Goal: Navigation & Orientation: Find specific page/section

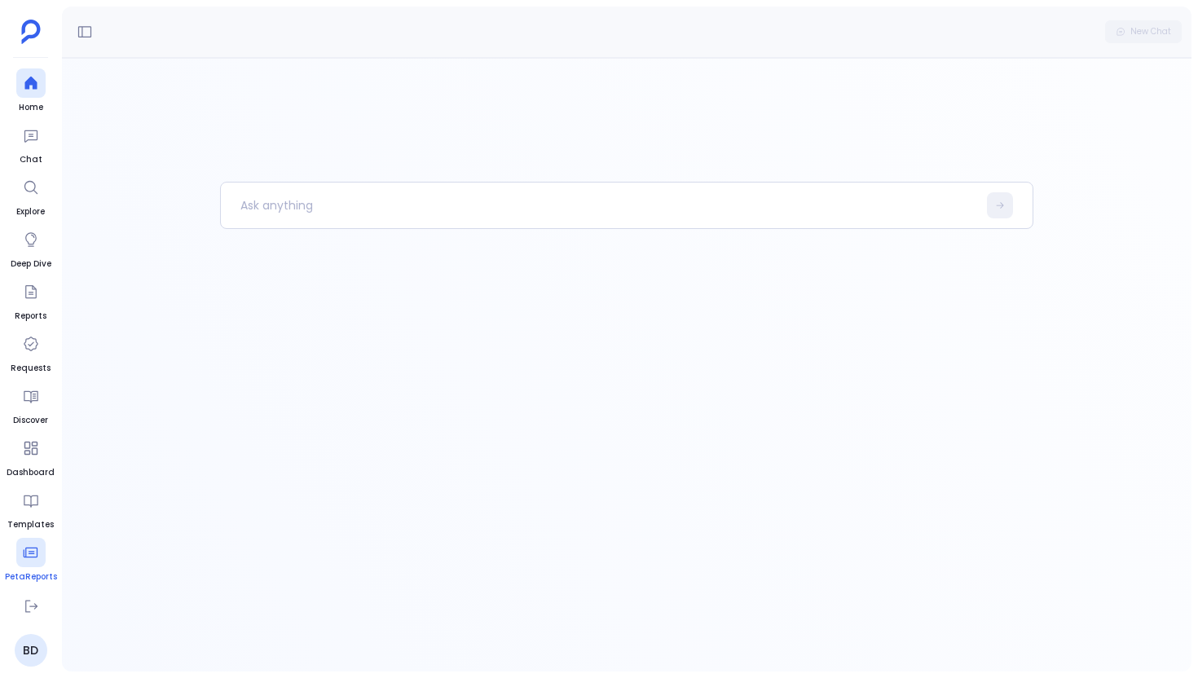
scroll to position [103, 0]
click at [24, 509] on icon at bounding box center [31, 502] width 16 height 16
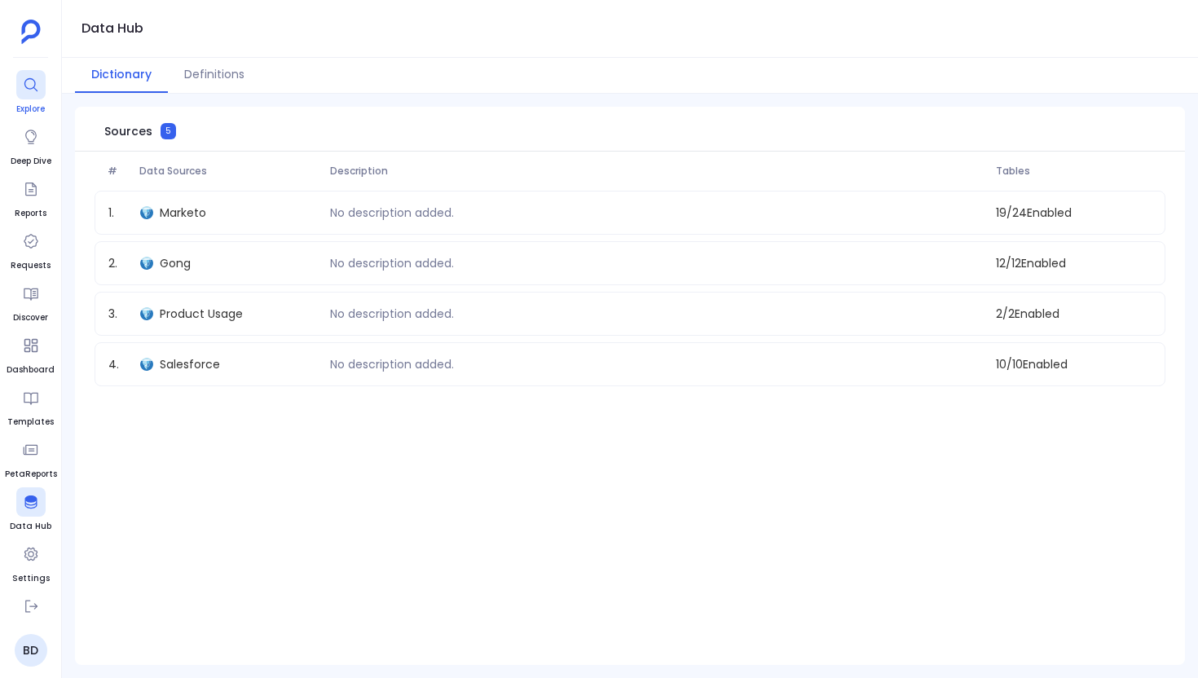
click at [40, 90] on div at bounding box center [30, 84] width 29 height 29
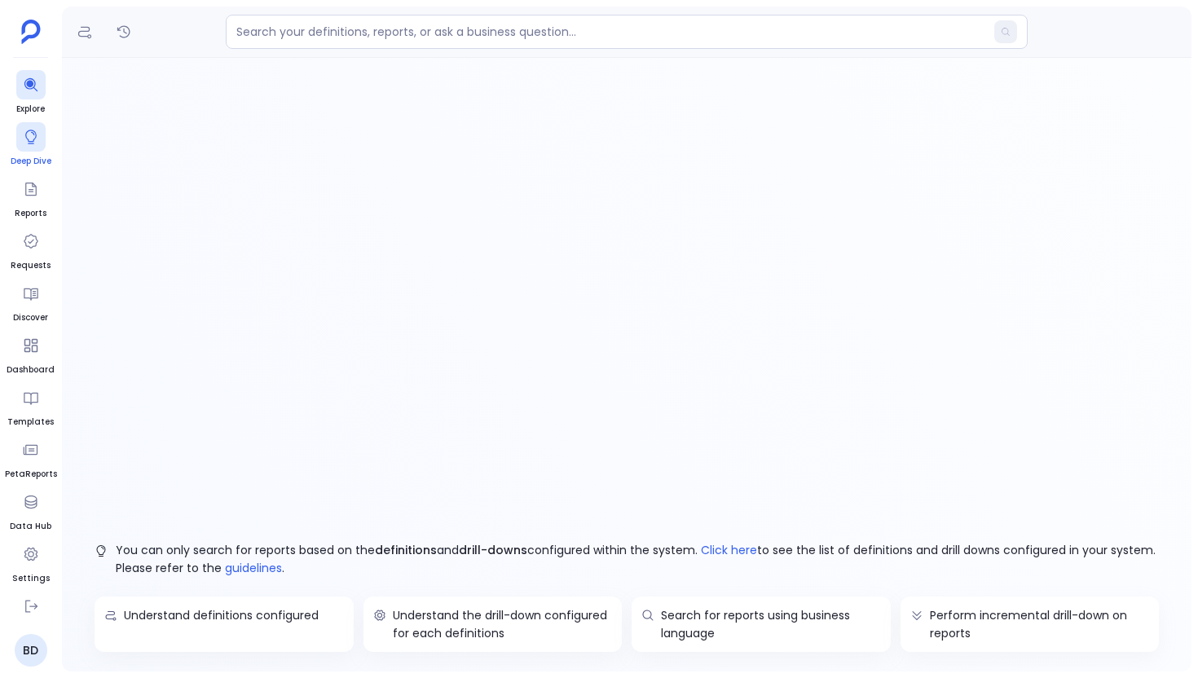
click at [37, 151] on div at bounding box center [30, 136] width 29 height 29
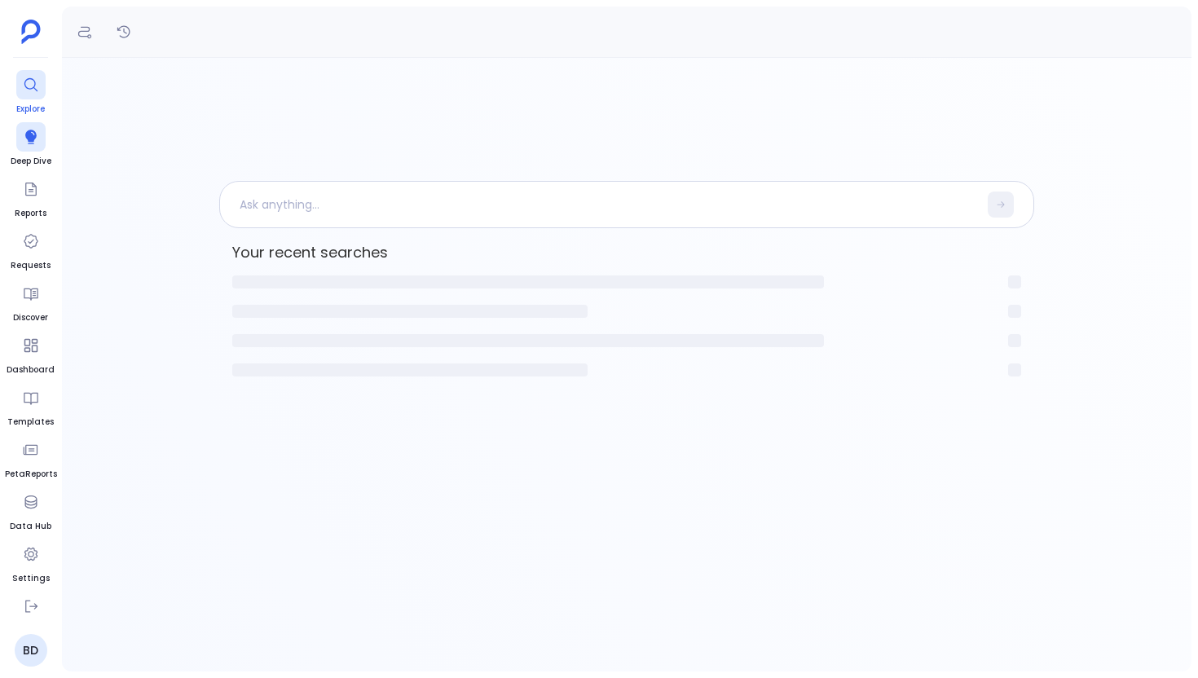
click at [35, 78] on icon at bounding box center [31, 85] width 16 height 16
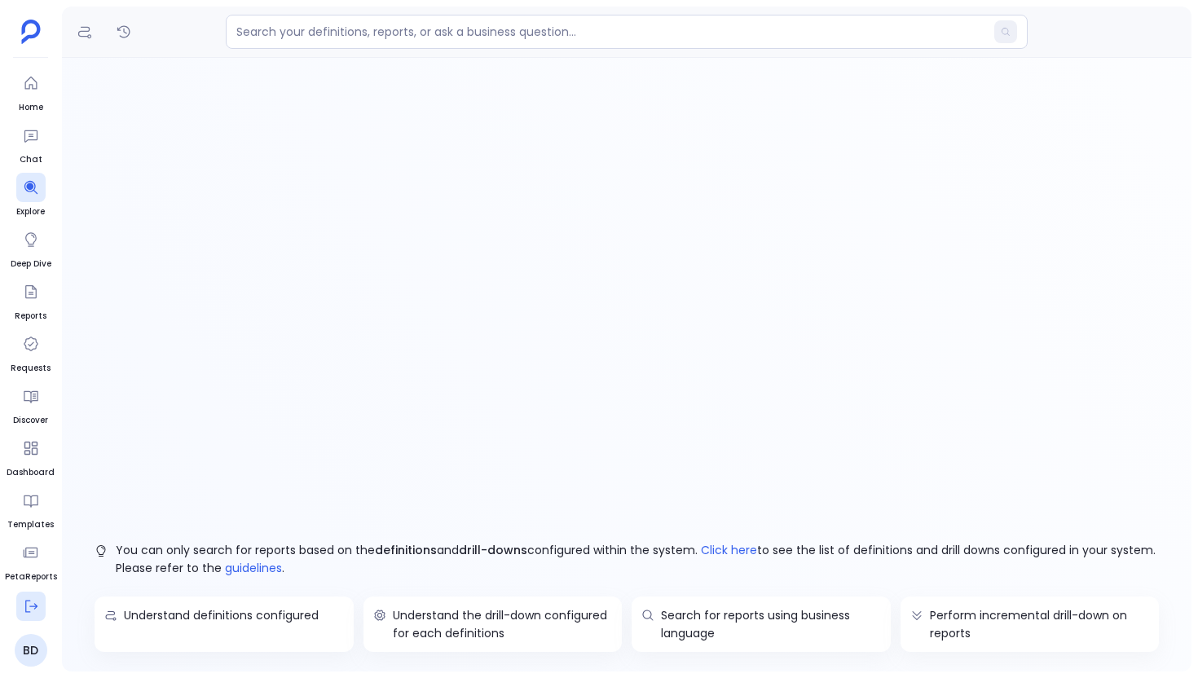
click at [37, 592] on button at bounding box center [30, 606] width 29 height 29
click at [37, 556] on icon at bounding box center [31, 552] width 16 height 16
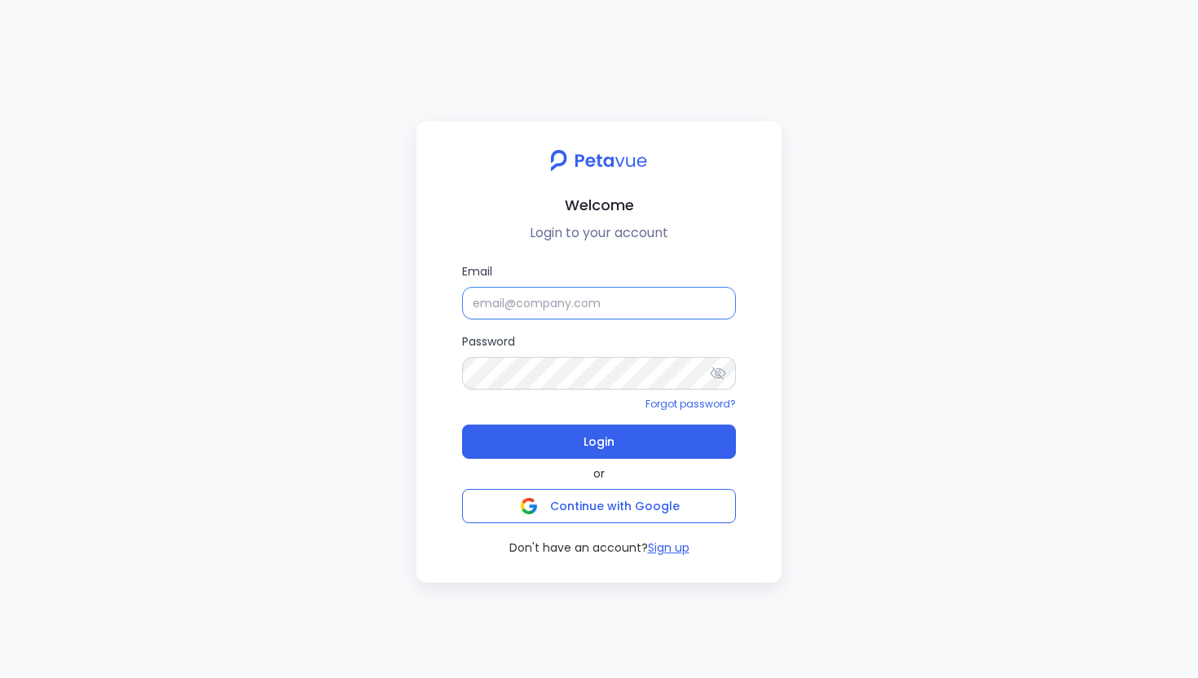
click at [504, 305] on input "Email" at bounding box center [599, 303] width 274 height 33
type input "bhaskar@petavue.com"
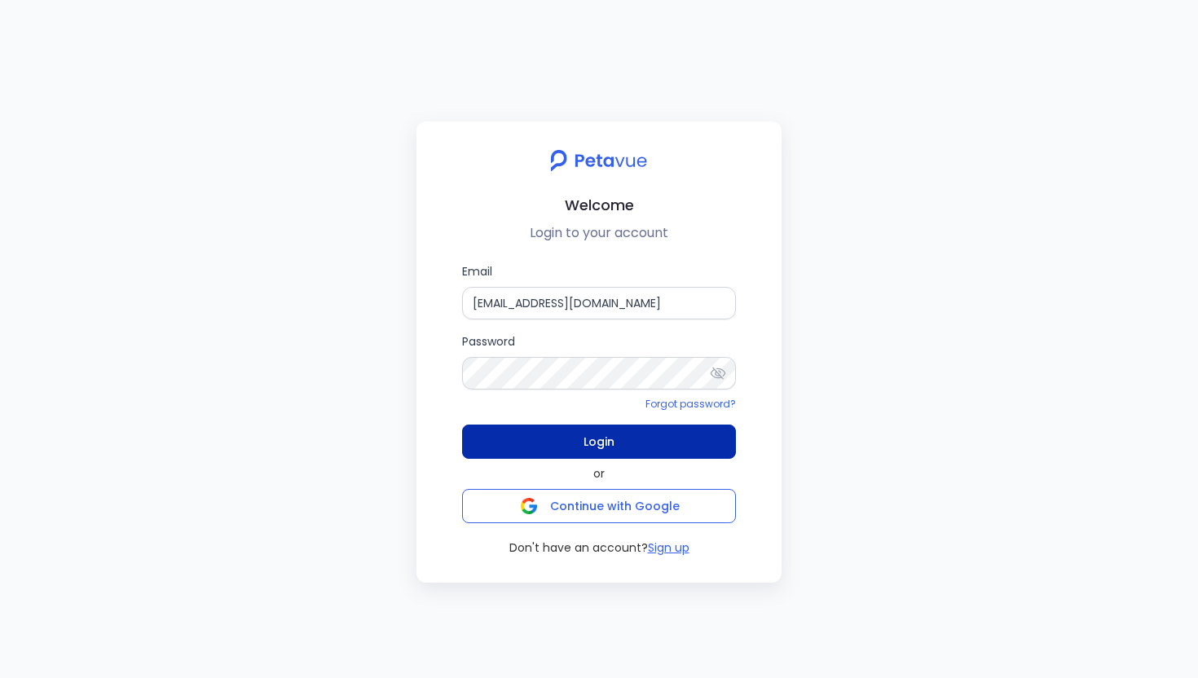
click at [537, 440] on button "Login" at bounding box center [599, 441] width 274 height 34
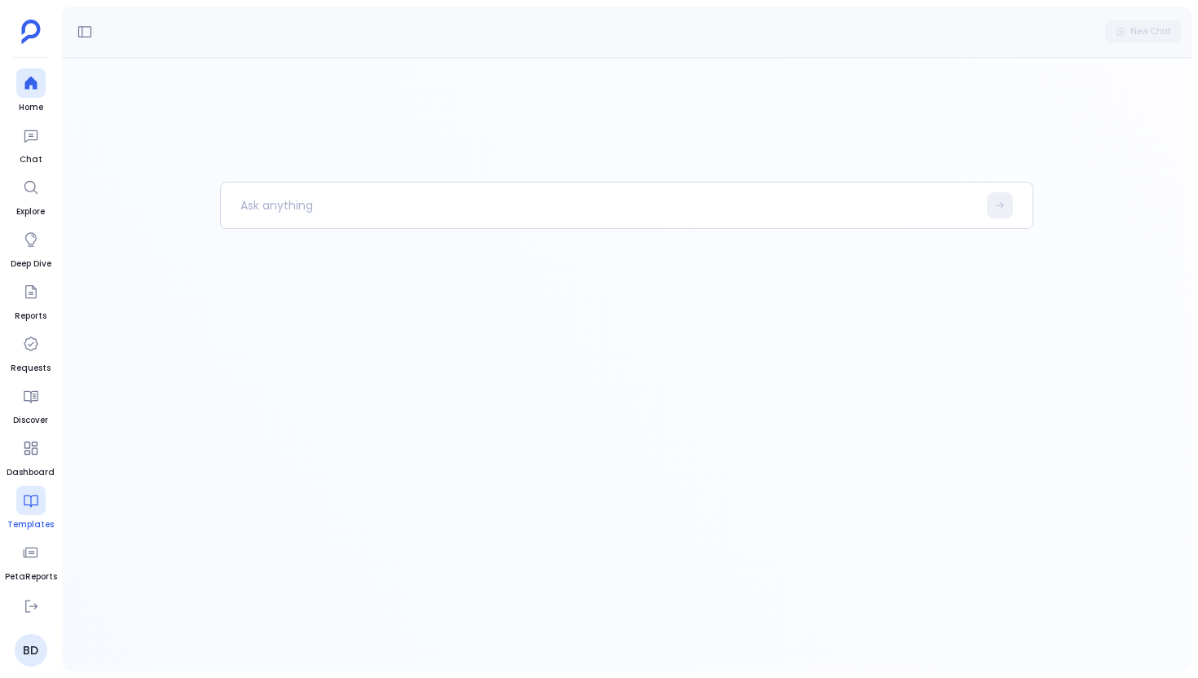
scroll to position [103, 0]
click at [33, 516] on div at bounding box center [30, 501] width 29 height 29
